Goal: Information Seeking & Learning: Find specific fact

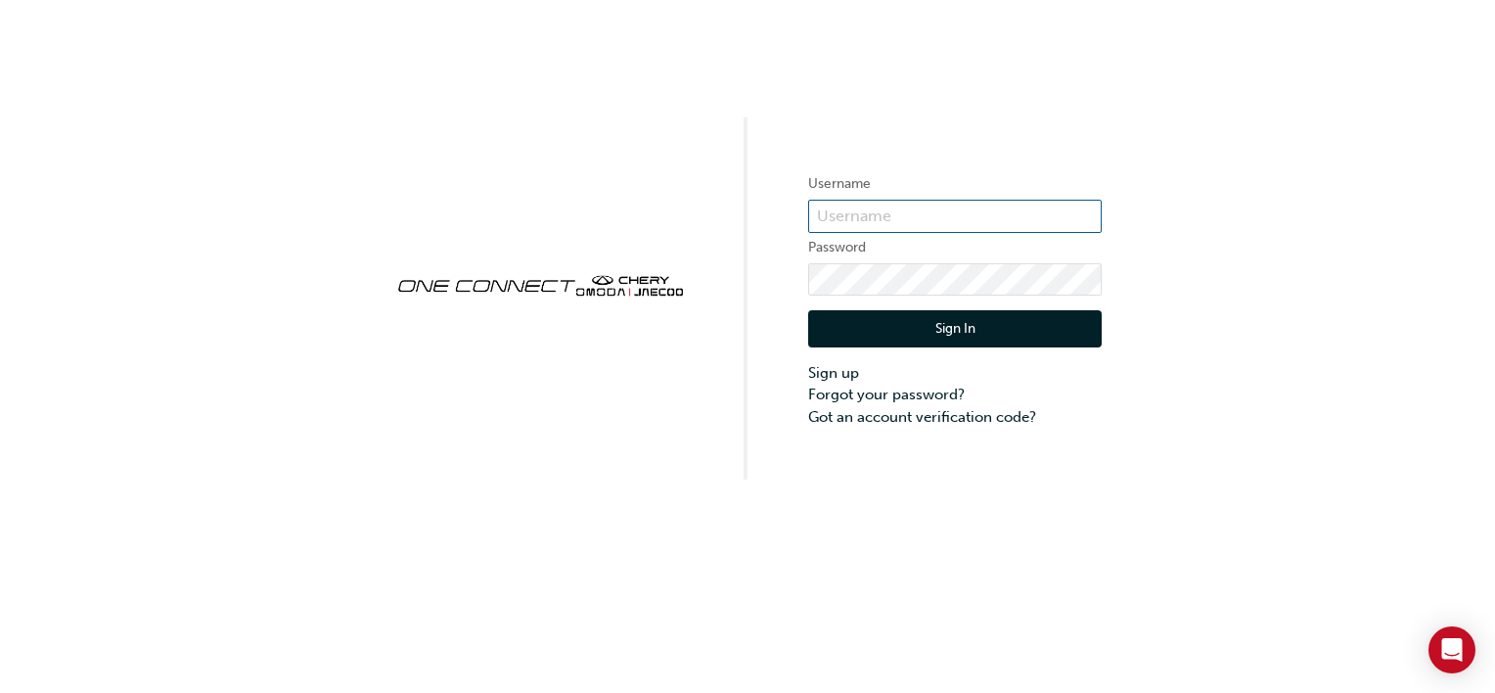
click at [897, 221] on input "text" at bounding box center [955, 216] width 294 height 33
type input "CHAU0743"
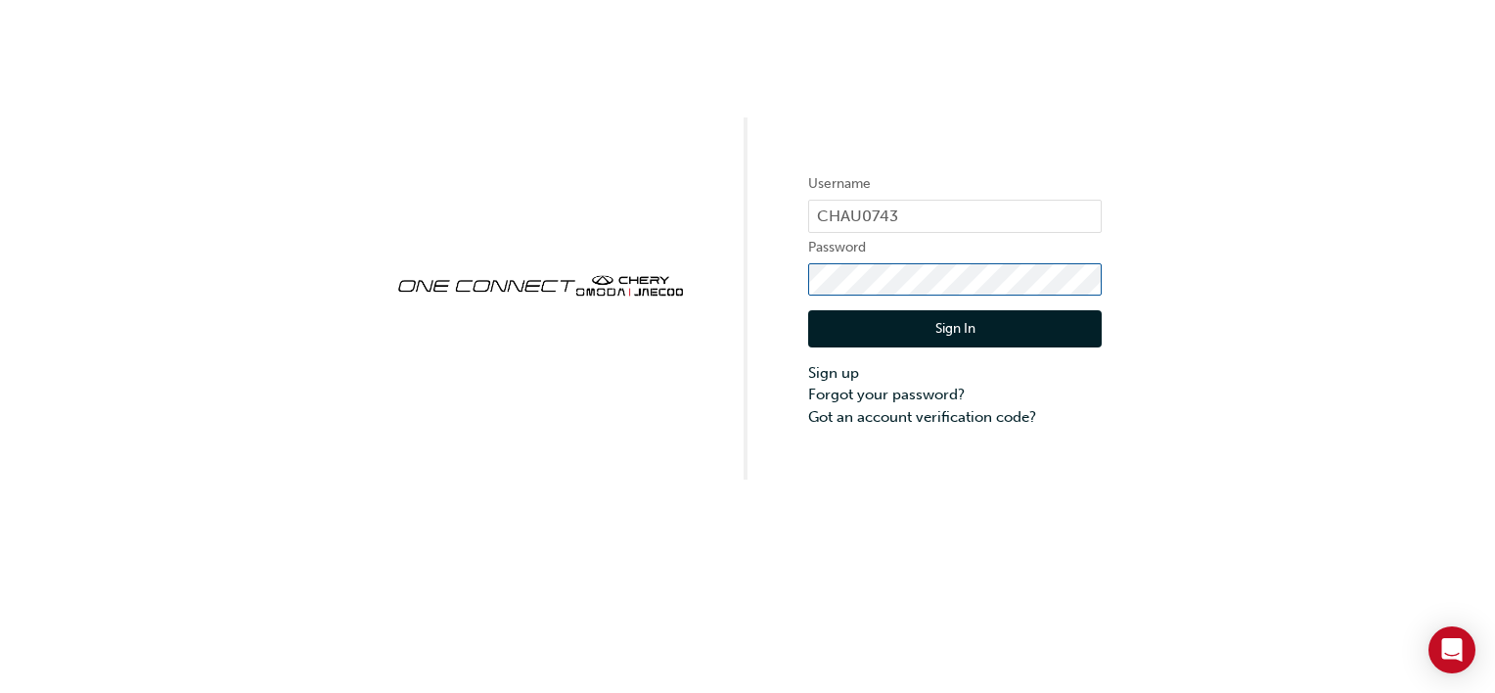
click button "Sign In" at bounding box center [955, 328] width 294 height 37
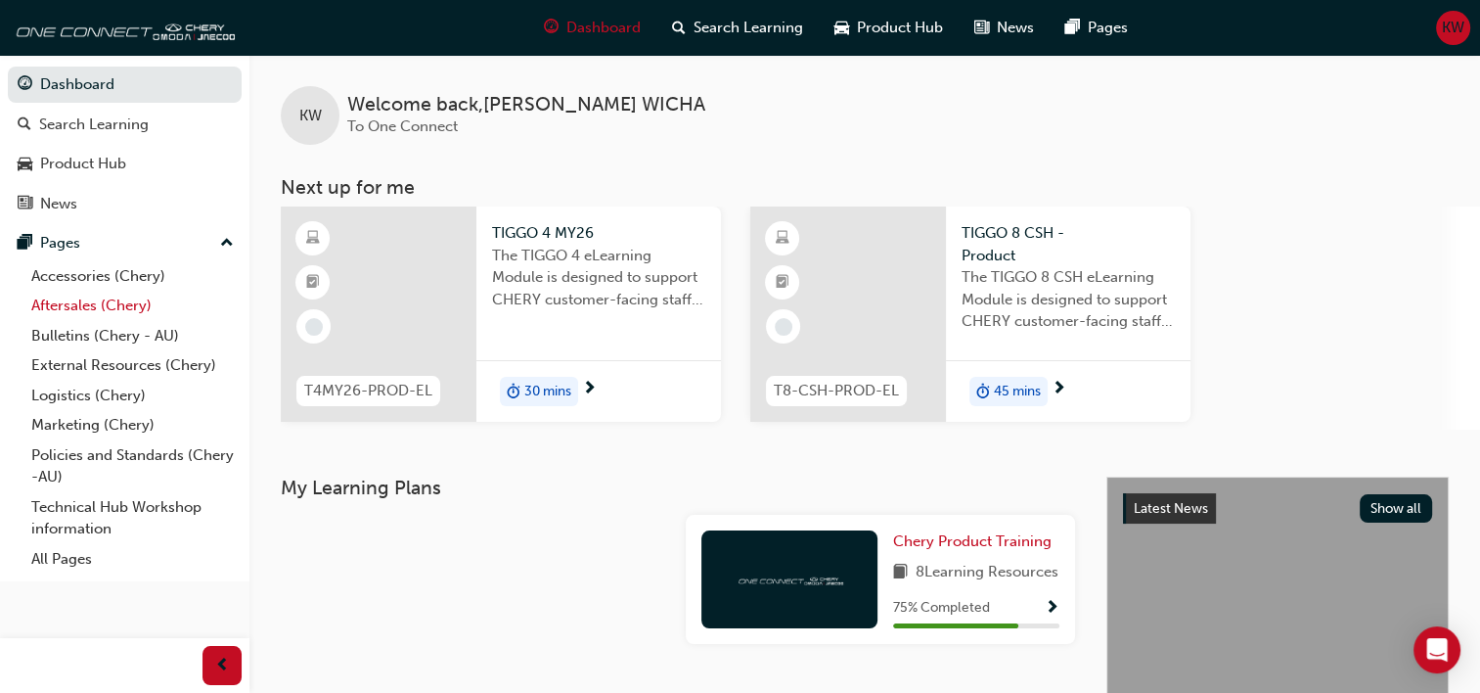
click at [61, 299] on link "Aftersales (Chery)" at bounding box center [132, 306] width 218 height 30
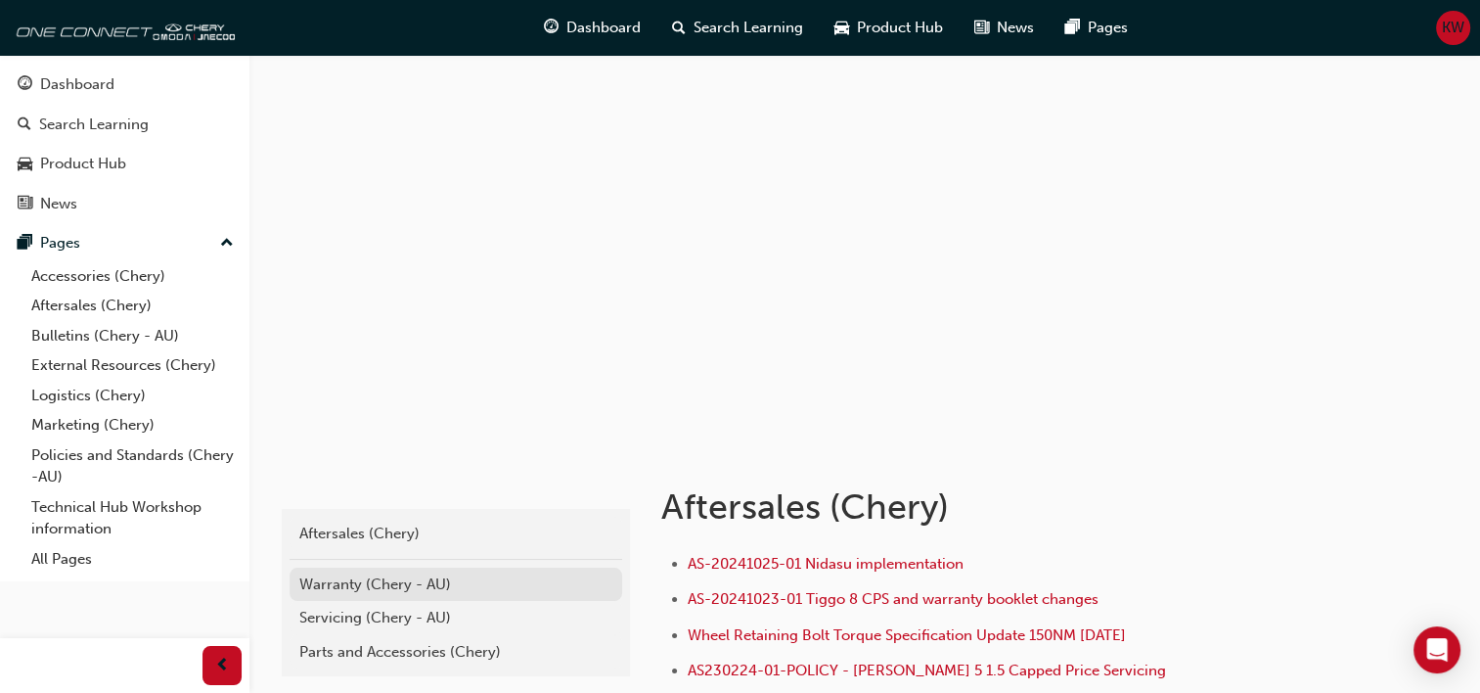
click at [357, 585] on div "Warranty (Chery - AU)" at bounding box center [455, 584] width 313 height 23
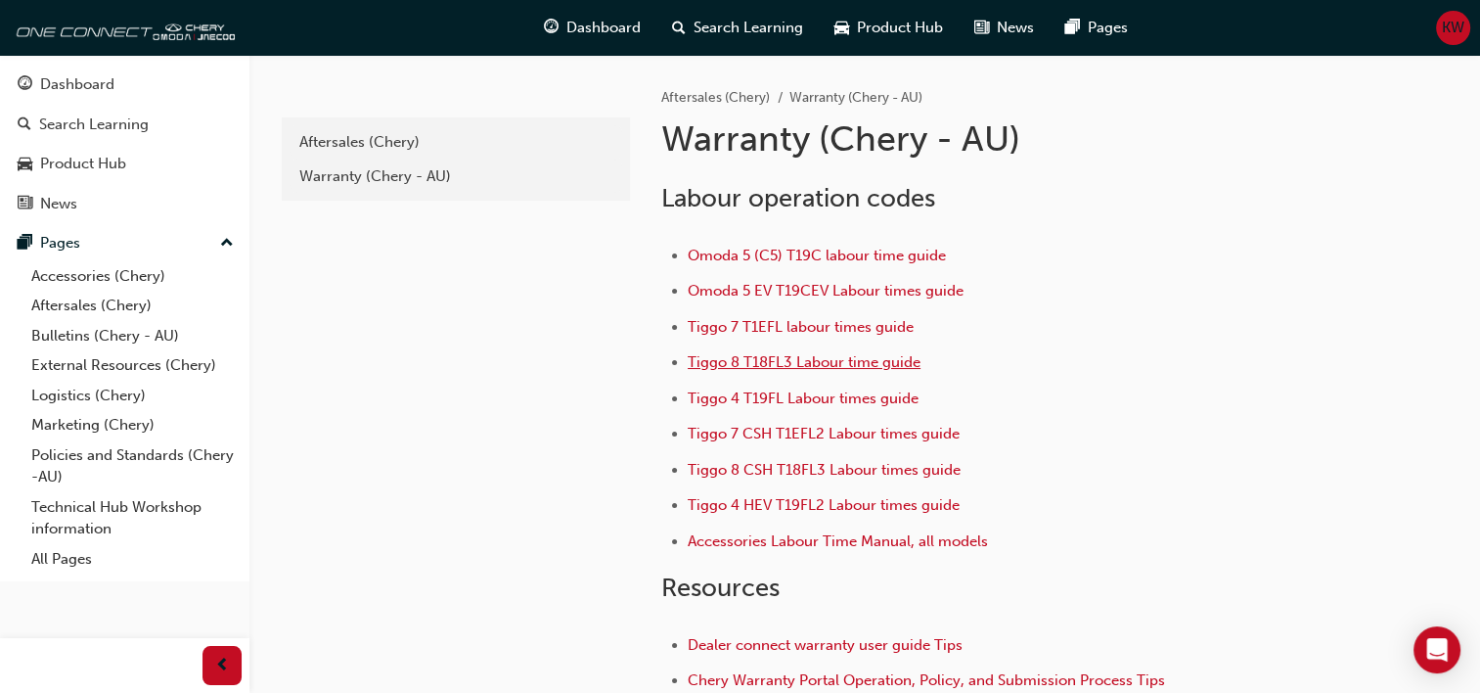
click at [789, 361] on span "Tiggo 8 T18FL3 Labour time guide" at bounding box center [804, 362] width 233 height 18
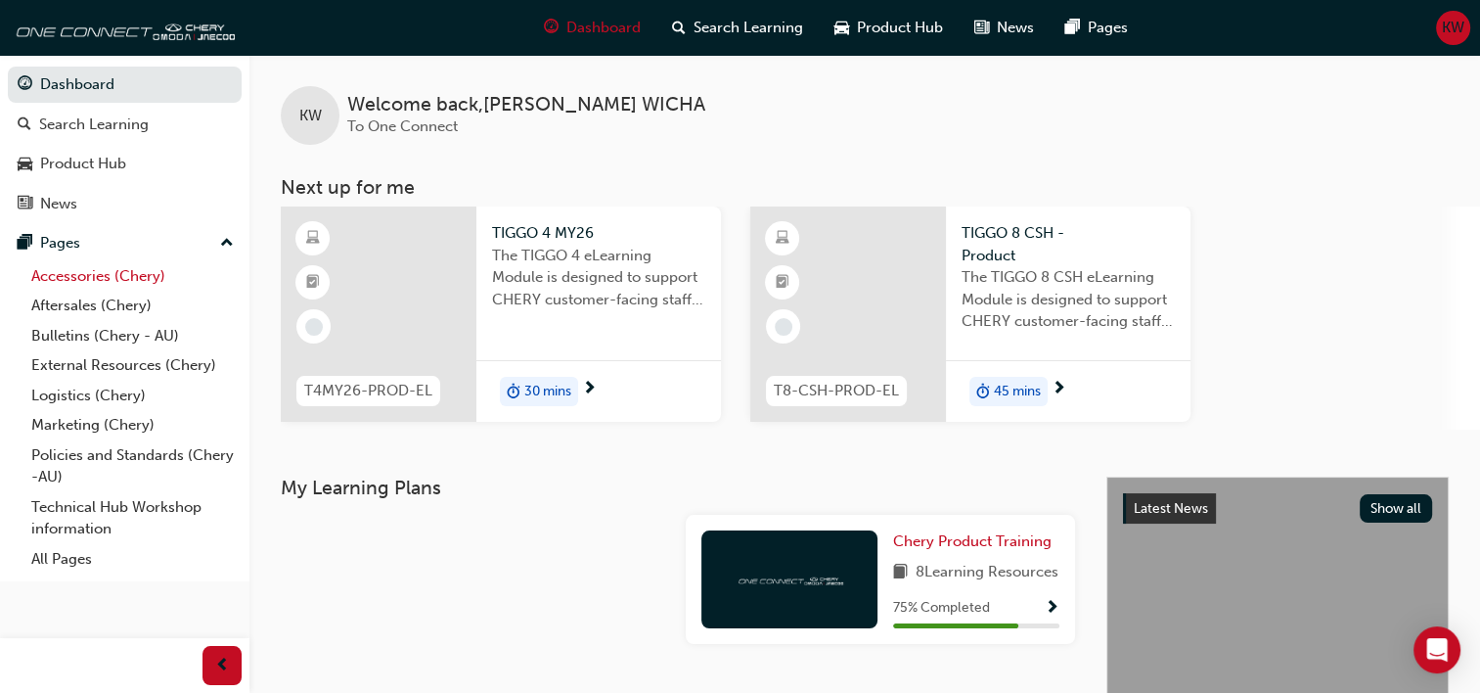
click at [90, 279] on link "Accessories (Chery)" at bounding box center [132, 276] width 218 height 30
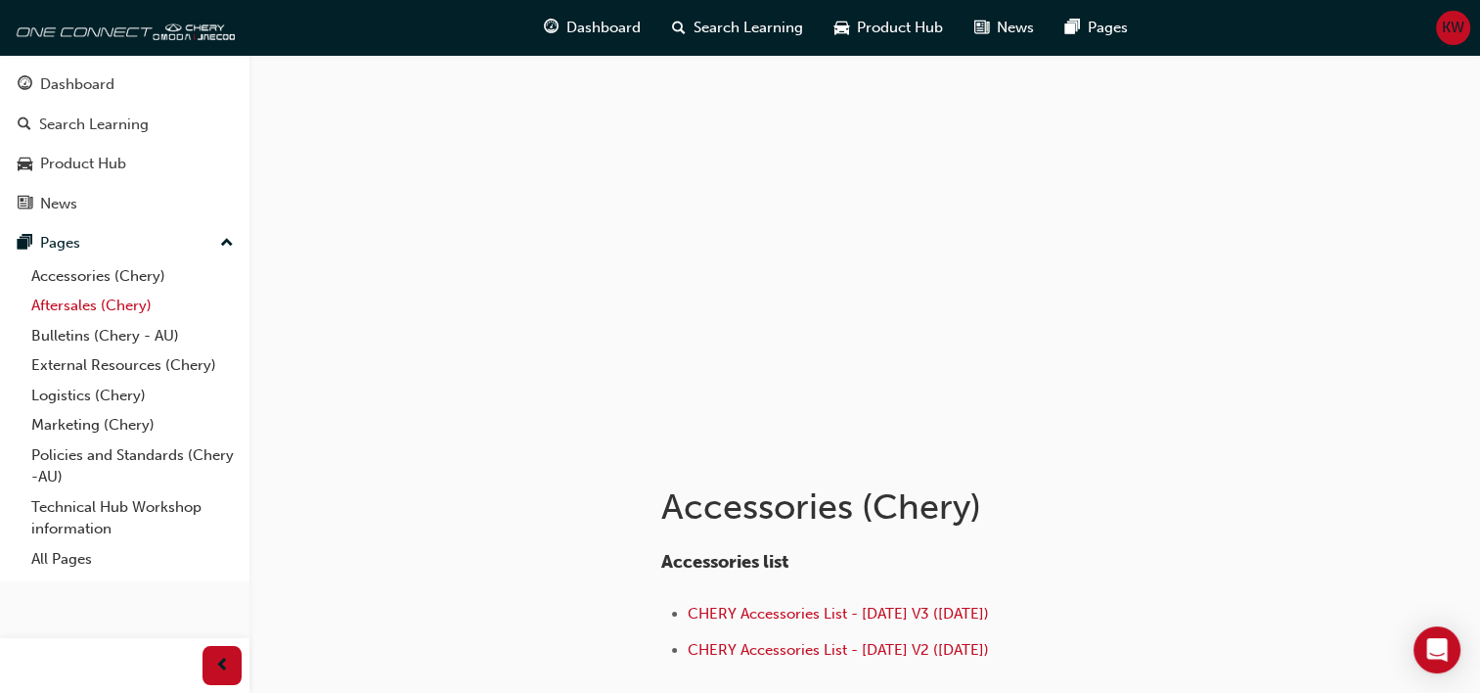
click at [53, 305] on link "Aftersales (Chery)" at bounding box center [132, 306] width 218 height 30
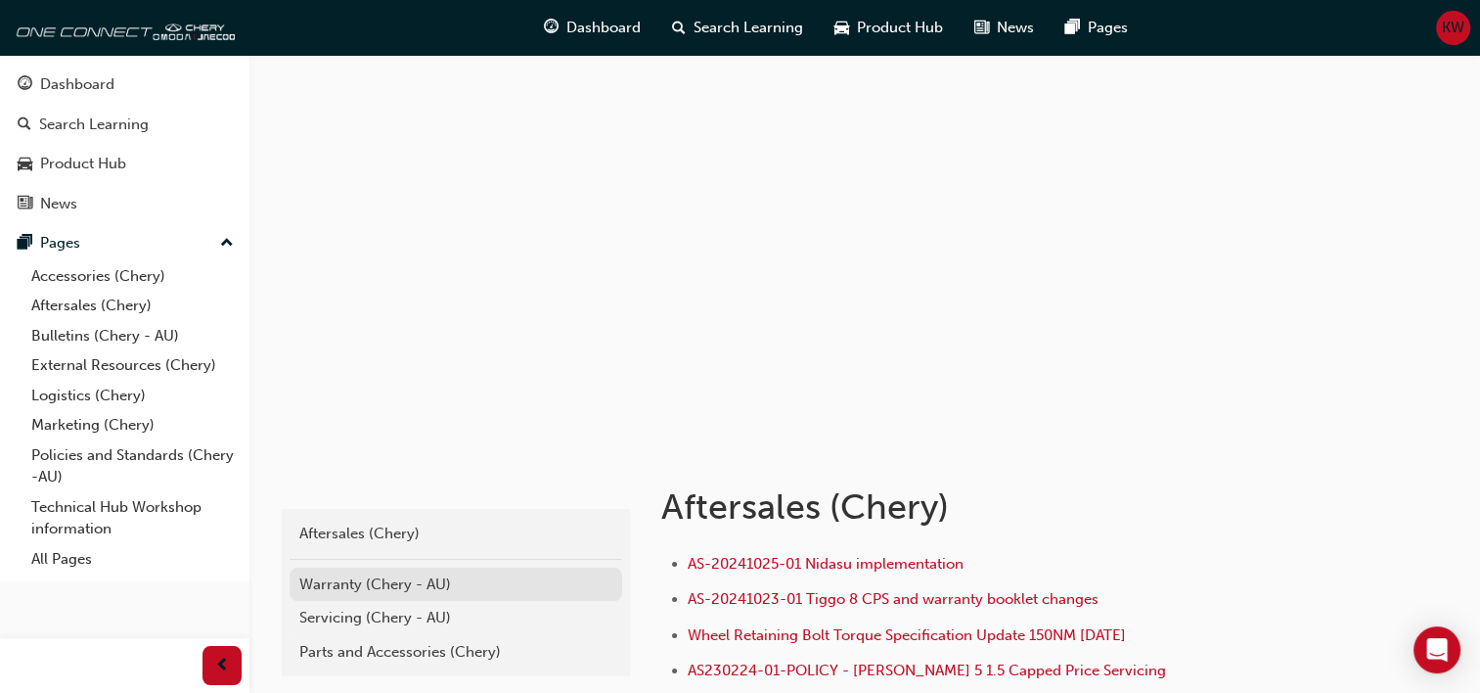
click at [344, 582] on div "Warranty (Chery - AU)" at bounding box center [455, 584] width 313 height 23
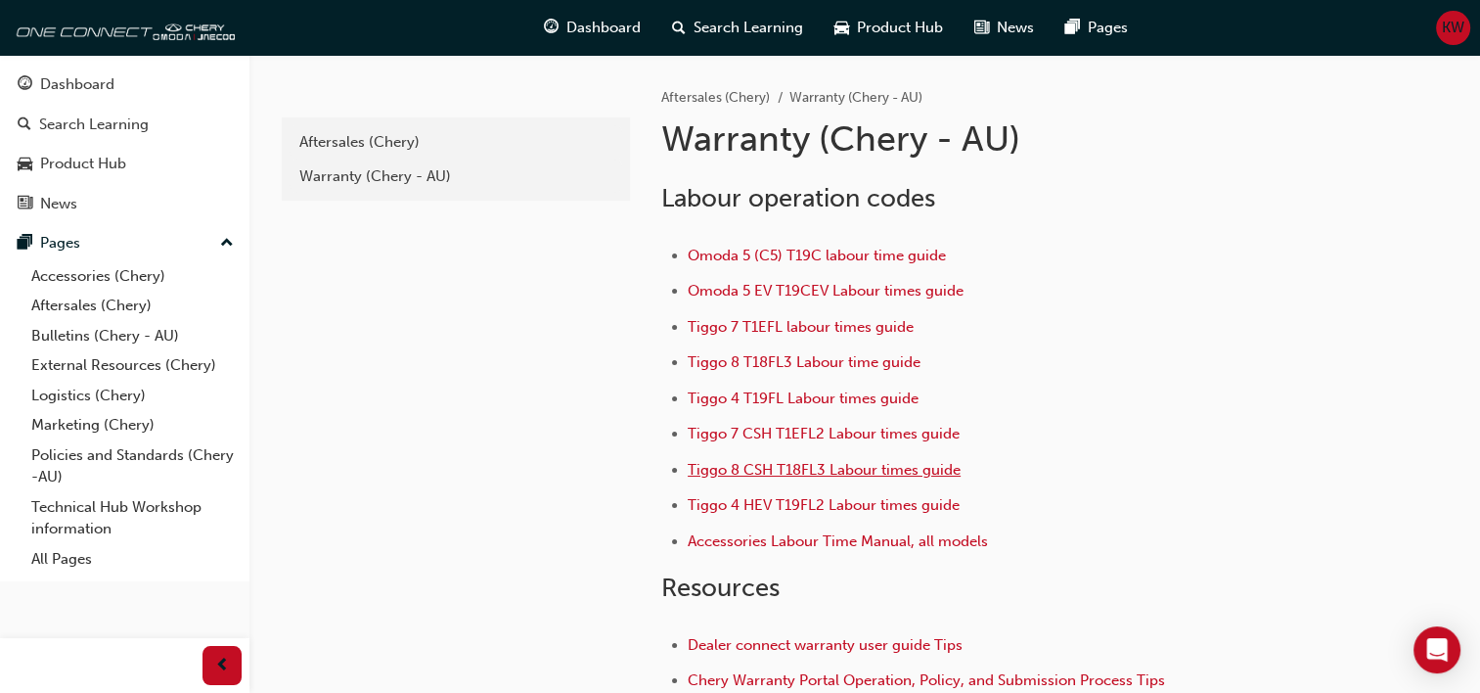
click at [808, 467] on span "Tiggo 8 CSH T18FL3 Labour times guide" at bounding box center [824, 470] width 273 height 18
click at [791, 538] on span "Accessories Labour Time Manual, all models" at bounding box center [838, 541] width 300 height 18
click at [780, 461] on span "Tiggo 8 CSH T18FL3 Labour times guide" at bounding box center [824, 470] width 273 height 18
click at [771, 355] on span "Tiggo 8 T18FL3 Labour time guide" at bounding box center [804, 362] width 233 height 18
